Goal: Download file/media

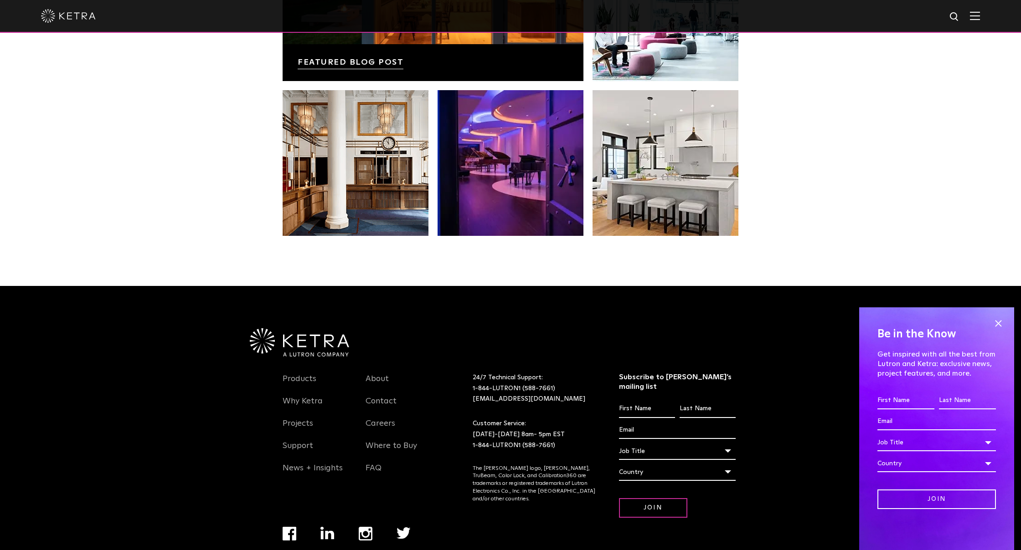
scroll to position [1913, 0]
click at [307, 374] on link "Products" at bounding box center [300, 384] width 34 height 21
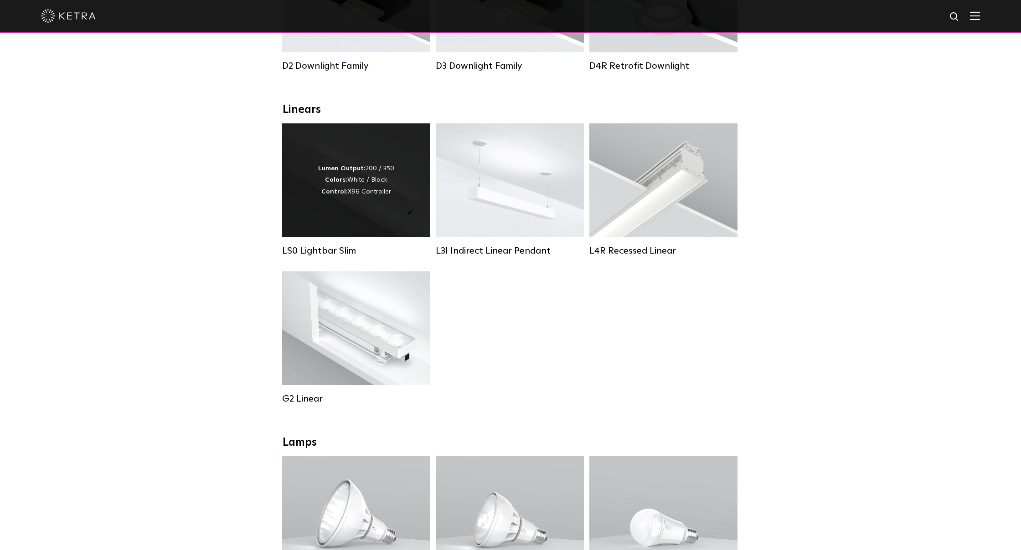
scroll to position [264, 0]
click at [381, 207] on div "Lumen Output: 200 / 350 Colors: White / Black Control: X96 Controller" at bounding box center [356, 179] width 148 height 114
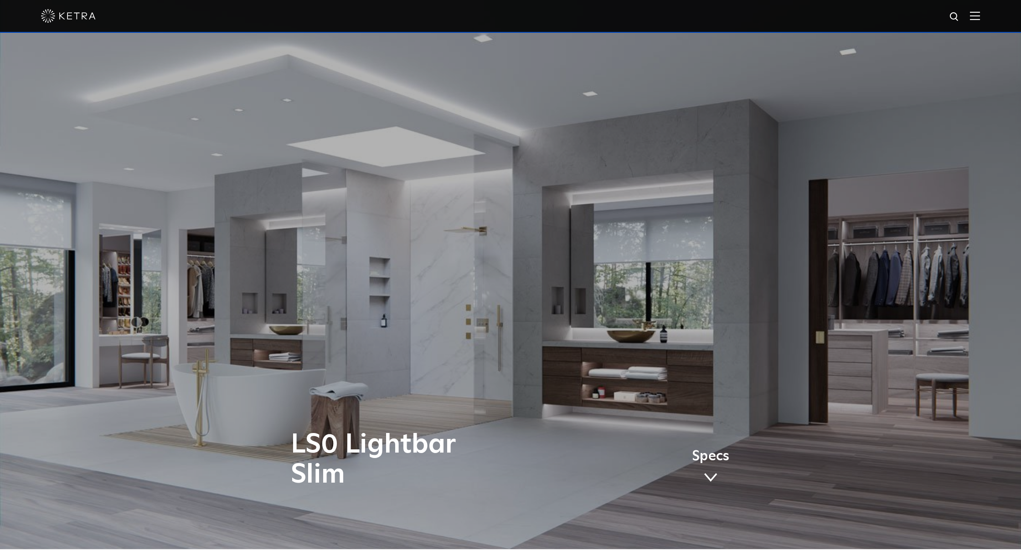
scroll to position [1, 0]
click at [713, 475] on span at bounding box center [711, 478] width 14 height 10
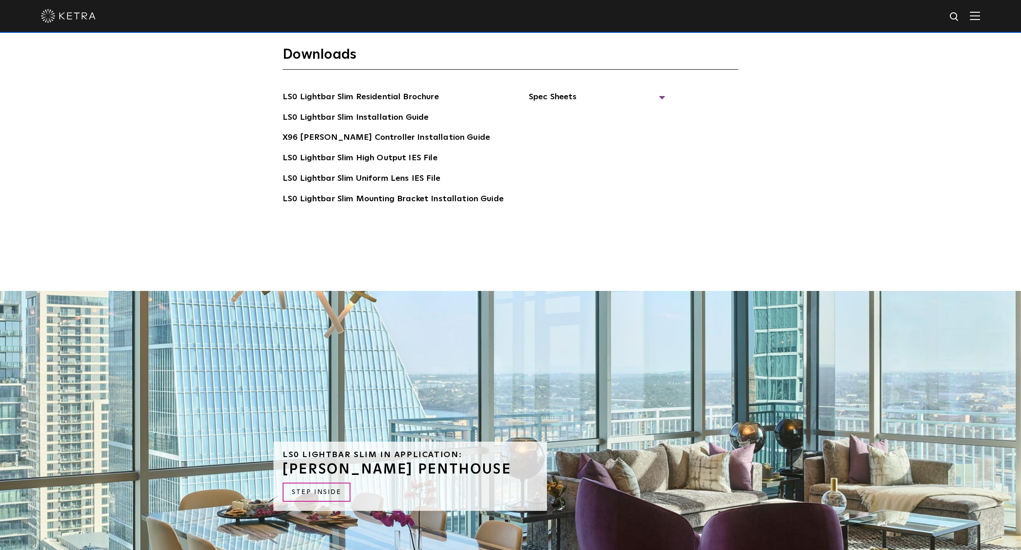
scroll to position [2260, 0]
click at [366, 90] on link "LS0 Lightbar Slim Residential Brochure" at bounding box center [361, 97] width 156 height 15
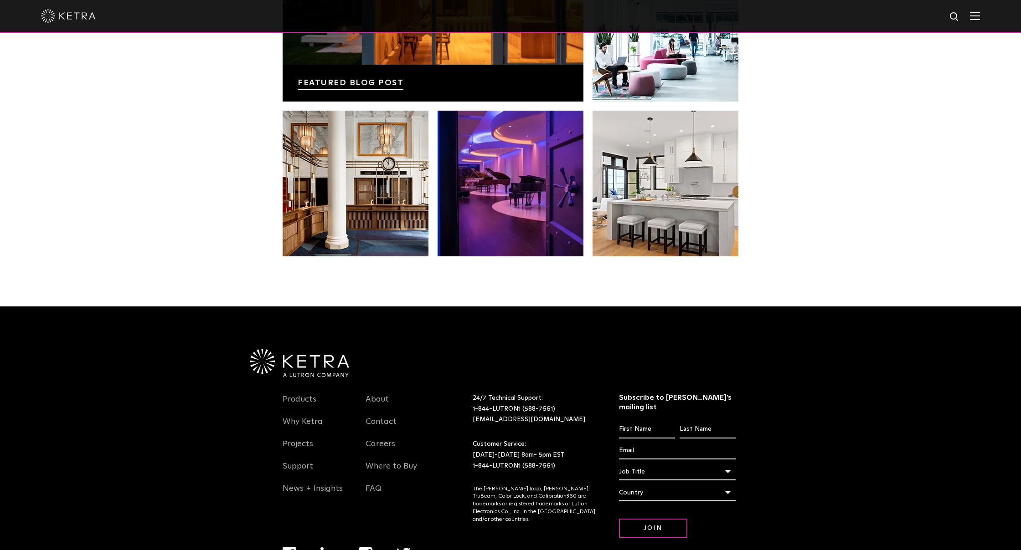
scroll to position [1893, 0]
